Goal: Register for event/course: Sign up to attend an event or enroll in a course

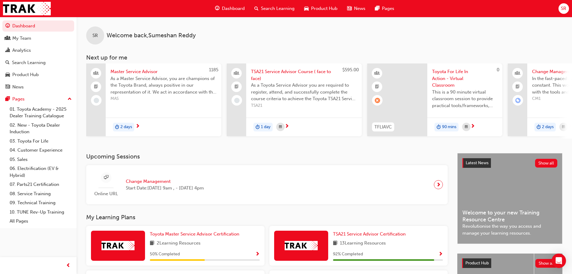
click at [449, 76] on span "Toyota For Life In Action - Virtual Classroom" at bounding box center [464, 78] width 65 height 20
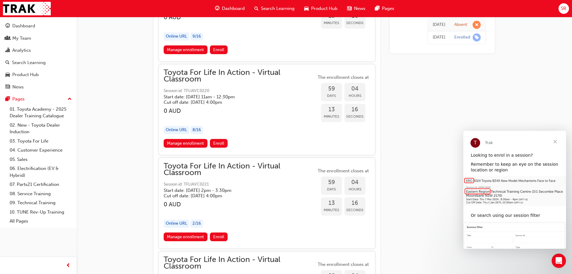
scroll to position [6976, 0]
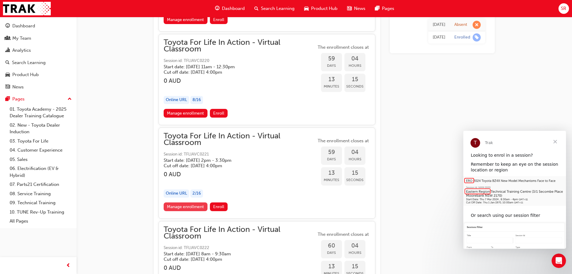
click at [193, 206] on link "Manage enrollment" at bounding box center [186, 206] width 44 height 9
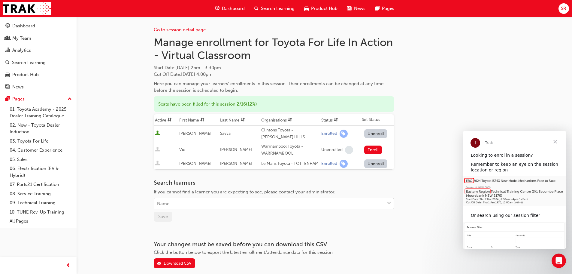
click at [192, 209] on div "Name" at bounding box center [269, 203] width 231 height 11
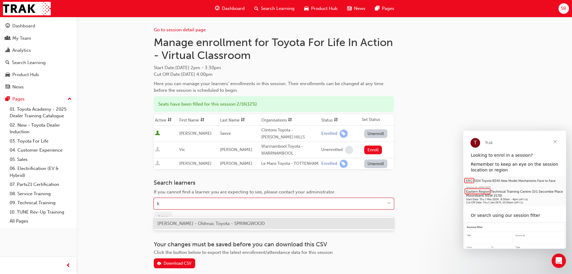
type input "k"
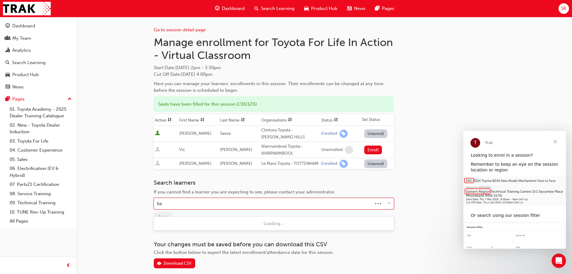
type input "kal"
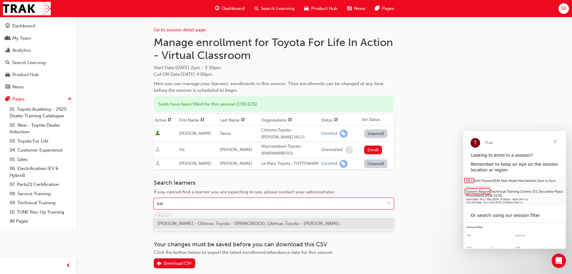
click at [189, 221] on span "[PERSON_NAME] - Oldmac Toyota - SPRINGWOOD, Oldmac Toyota - [PERSON_NAME]" at bounding box center [248, 222] width 182 height 5
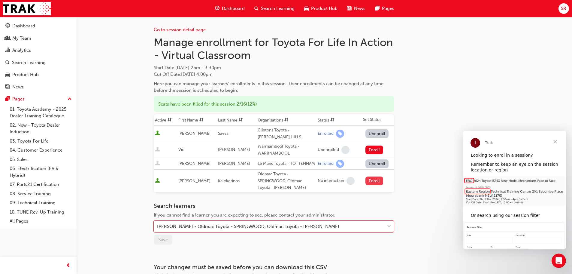
click at [375, 185] on button "Enroll" at bounding box center [374, 180] width 18 height 9
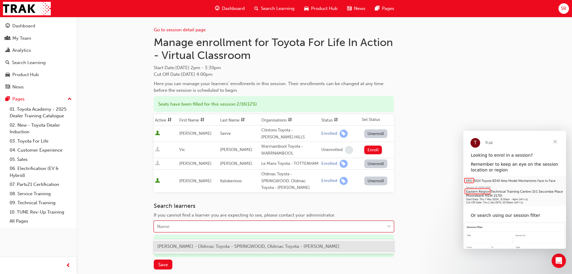
click at [233, 230] on div "Name" at bounding box center [269, 226] width 231 height 11
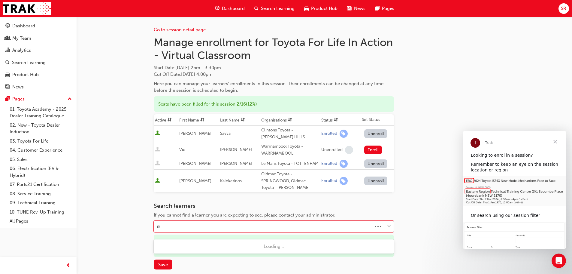
type input "s"
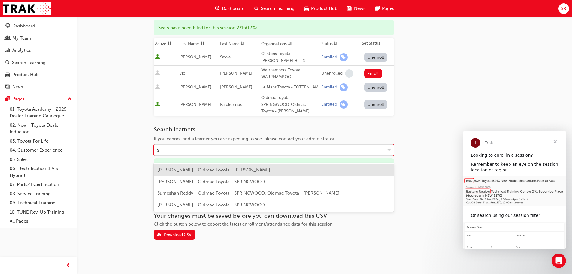
scroll to position [88, 0]
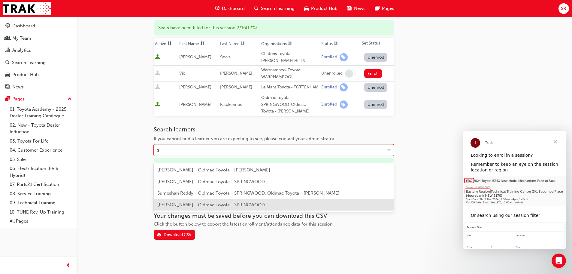
click at [174, 202] on span "[PERSON_NAME] - Oldmac Toyota - SPRINGWOOD" at bounding box center [210, 204] width 107 height 5
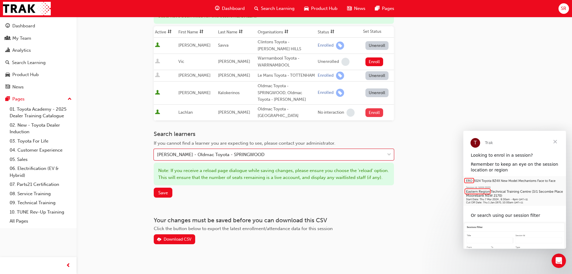
click at [374, 117] on button "Enroll" at bounding box center [374, 112] width 18 height 9
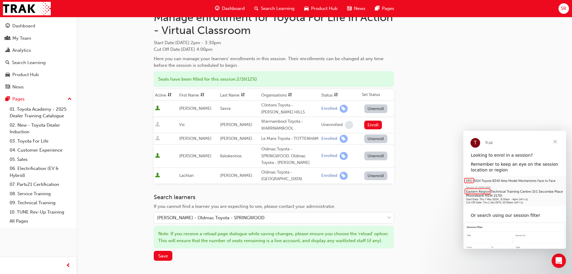
scroll to position [60, 0]
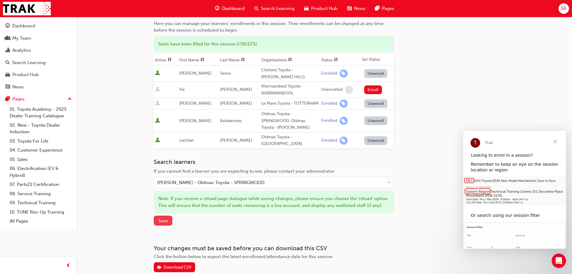
click at [161, 223] on span "Save" at bounding box center [163, 220] width 10 height 5
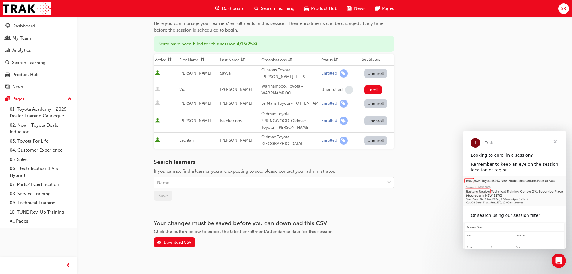
click at [227, 186] on div "Name" at bounding box center [269, 182] width 231 height 11
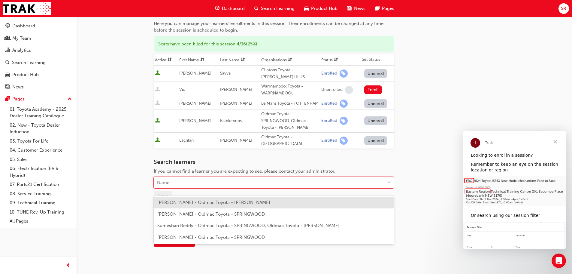
click at [109, 123] on div "Go to session detail page Manage enrollment for Toyota For Life In Action - Vir…" at bounding box center [286, 110] width 572 height 341
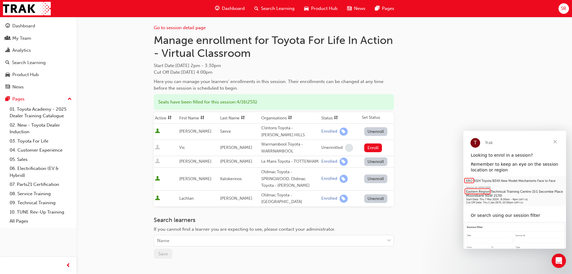
scroll to position [0, 0]
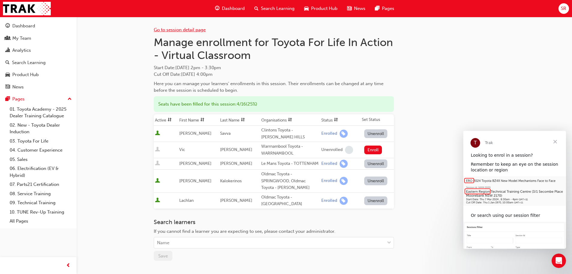
click at [186, 29] on link "Go to session detail page" at bounding box center [180, 29] width 52 height 5
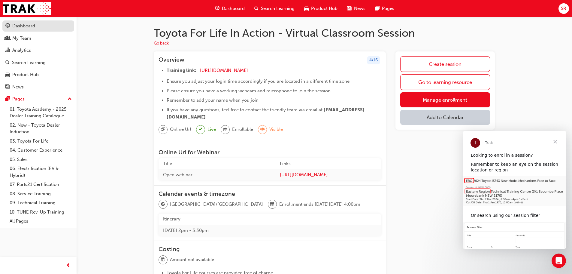
click at [31, 26] on div "Dashboard" at bounding box center [23, 26] width 23 height 7
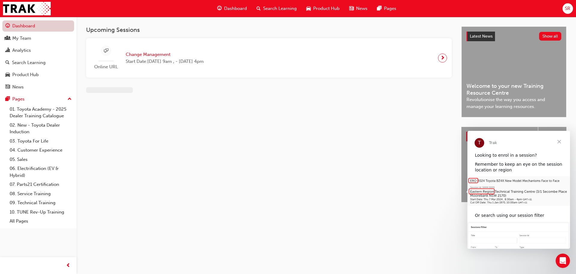
click at [21, 30] on link "Dashboard" at bounding box center [38, 25] width 72 height 11
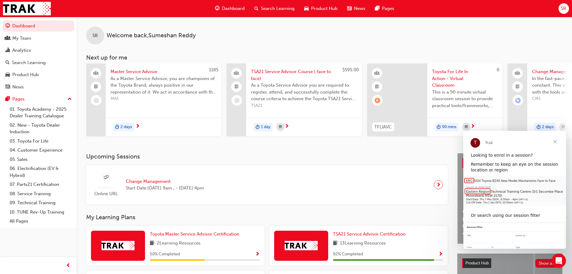
click at [452, 75] on span "Toyota For Life In Action - Virtual Classroom" at bounding box center [464, 78] width 65 height 20
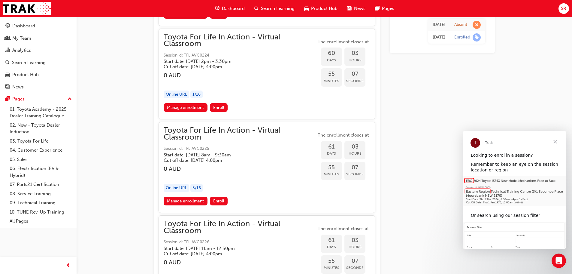
scroll to position [7292, 0]
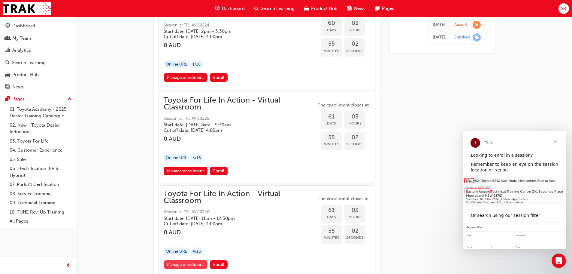
click at [190, 261] on link "Manage enrollment" at bounding box center [186, 264] width 44 height 9
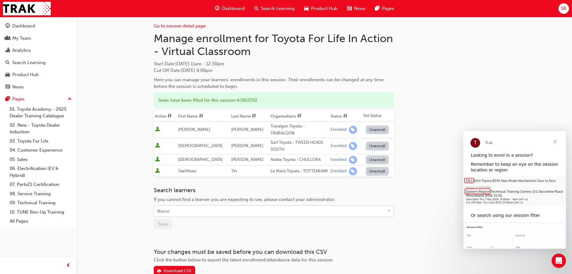
click at [211, 216] on div "Name" at bounding box center [269, 211] width 231 height 11
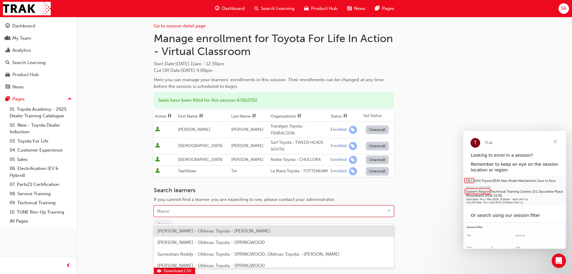
scroll to position [5, 0]
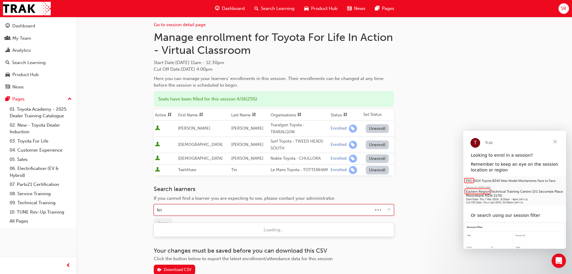
type input "kni"
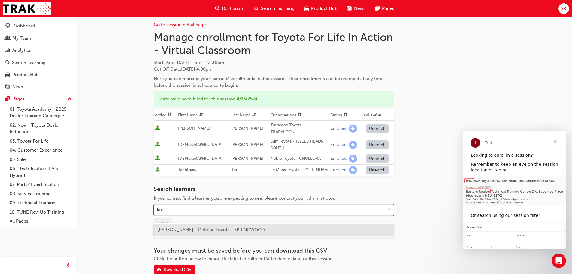
click at [203, 233] on div "[PERSON_NAME] - Oldmac Toyota - SPRINGWOOD" at bounding box center [274, 230] width 240 height 12
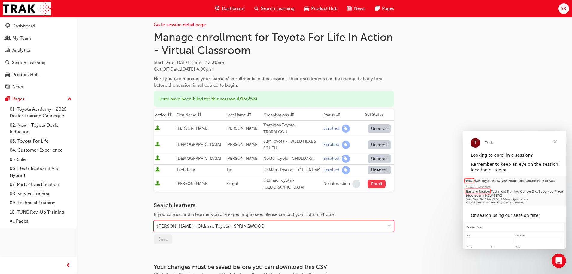
click at [371, 188] on button "Enroll" at bounding box center [377, 183] width 18 height 9
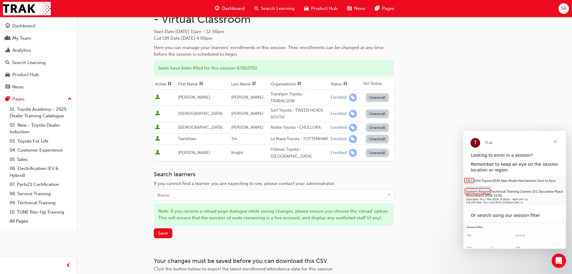
scroll to position [92, 0]
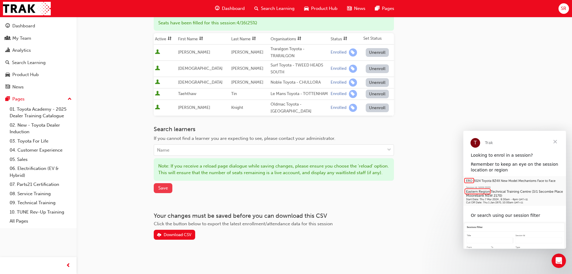
click at [165, 189] on span "Save" at bounding box center [163, 187] width 10 height 5
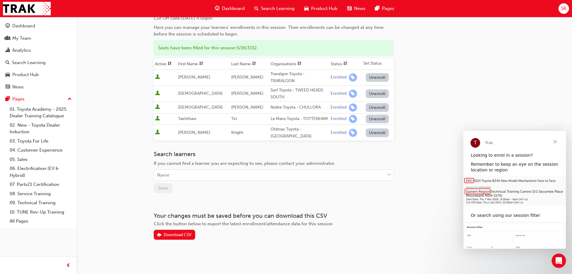
scroll to position [0, 0]
